Goal: Information Seeking & Learning: Learn about a topic

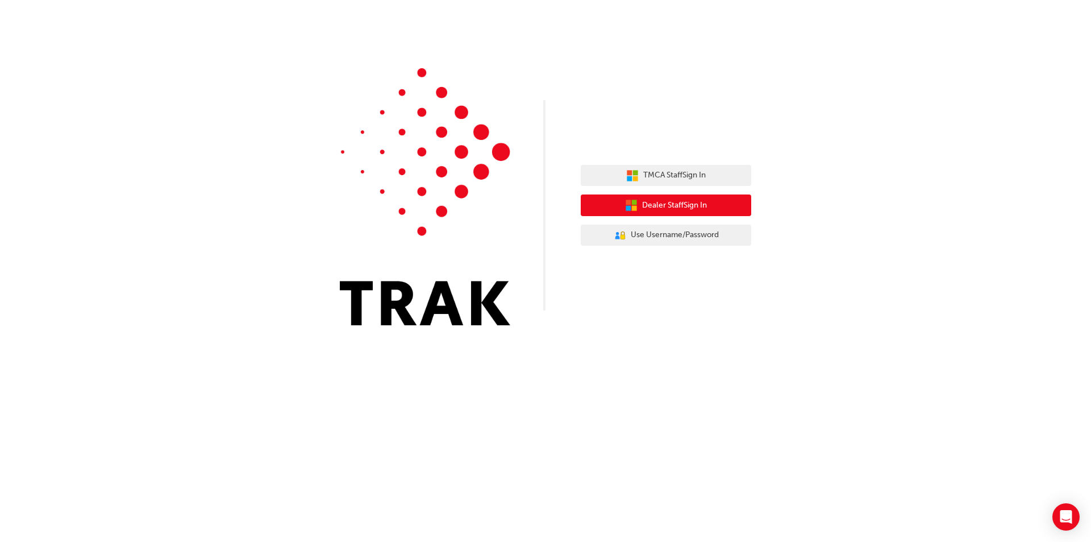
click at [650, 210] on span "Dealer Staff Sign In" at bounding box center [674, 205] width 65 height 13
click at [718, 207] on button "Dealer Staff Sign In" at bounding box center [666, 205] width 170 height 22
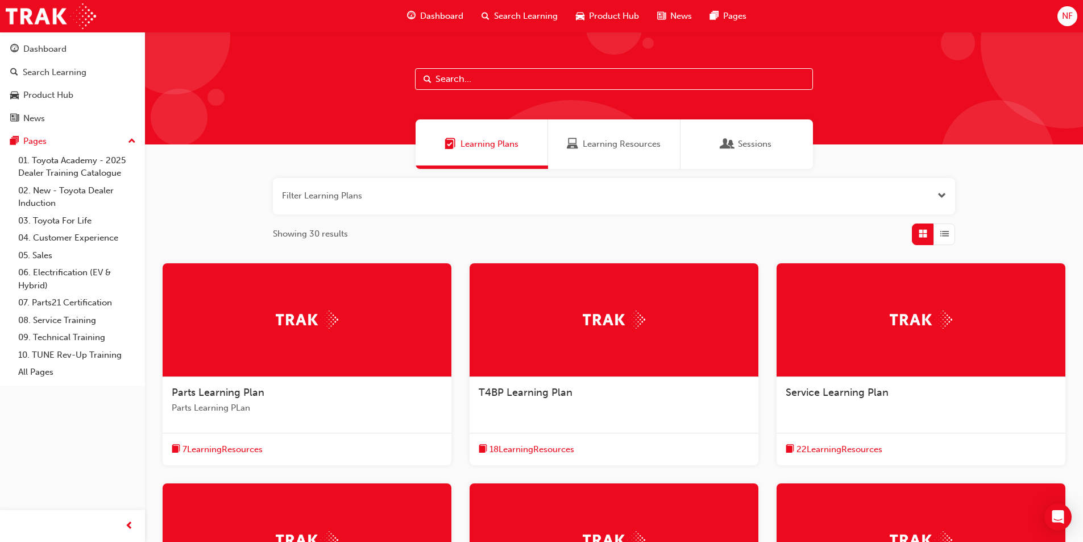
click at [334, 498] on div at bounding box center [307, 540] width 289 height 114
